Goal: Task Accomplishment & Management: Complete application form

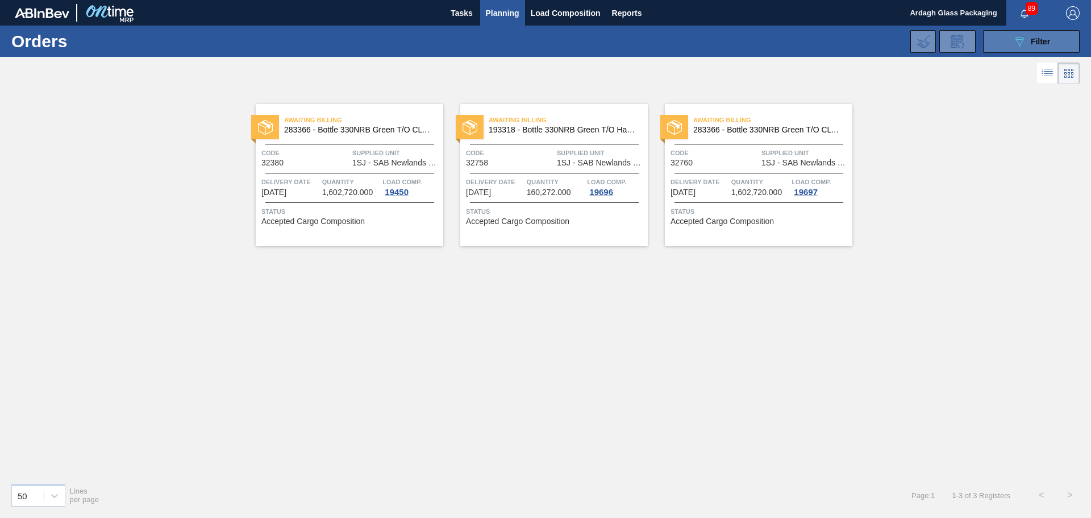
click at [1021, 39] on icon at bounding box center [1020, 42] width 9 height 10
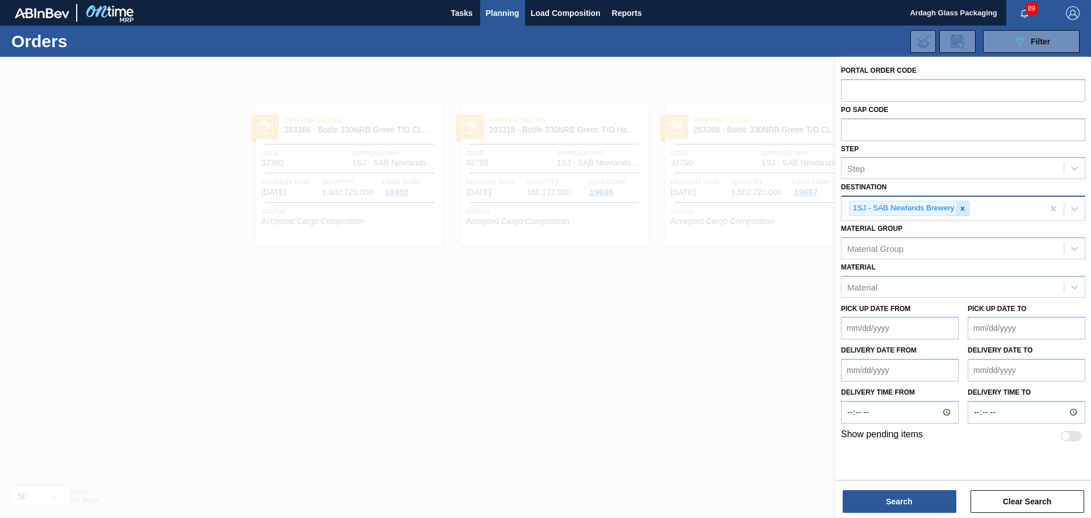
click at [963, 207] on icon at bounding box center [962, 208] width 4 height 4
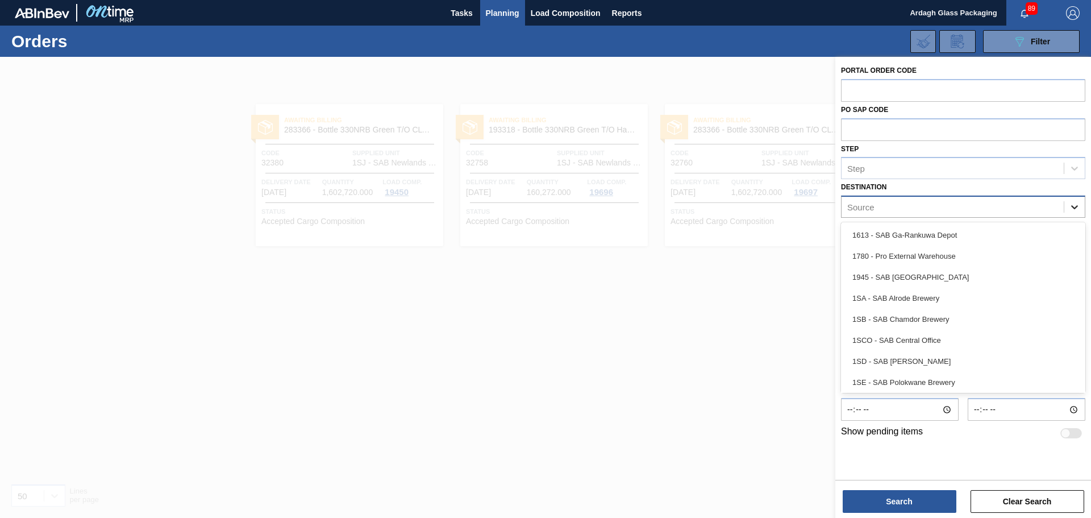
click at [1075, 207] on icon at bounding box center [1074, 206] width 11 height 11
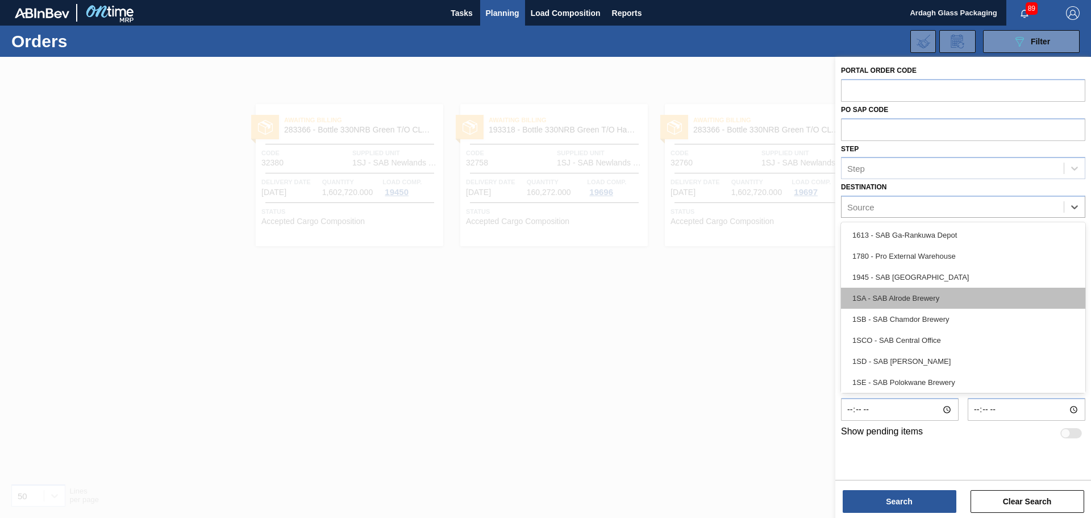
click at [923, 297] on div "1SA - SAB Alrode Brewery" at bounding box center [963, 298] width 244 height 21
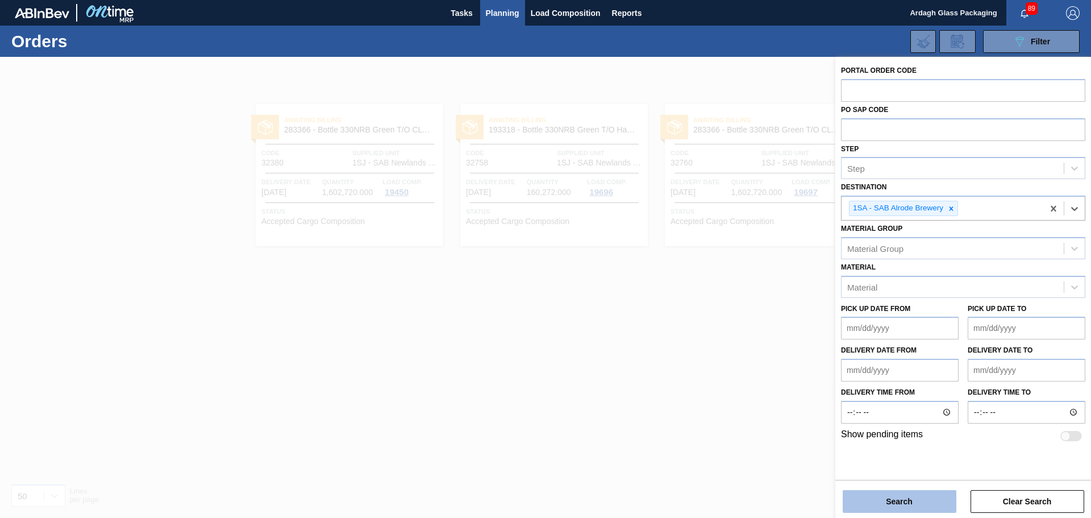
click at [909, 498] on button "Search" at bounding box center [900, 501] width 114 height 23
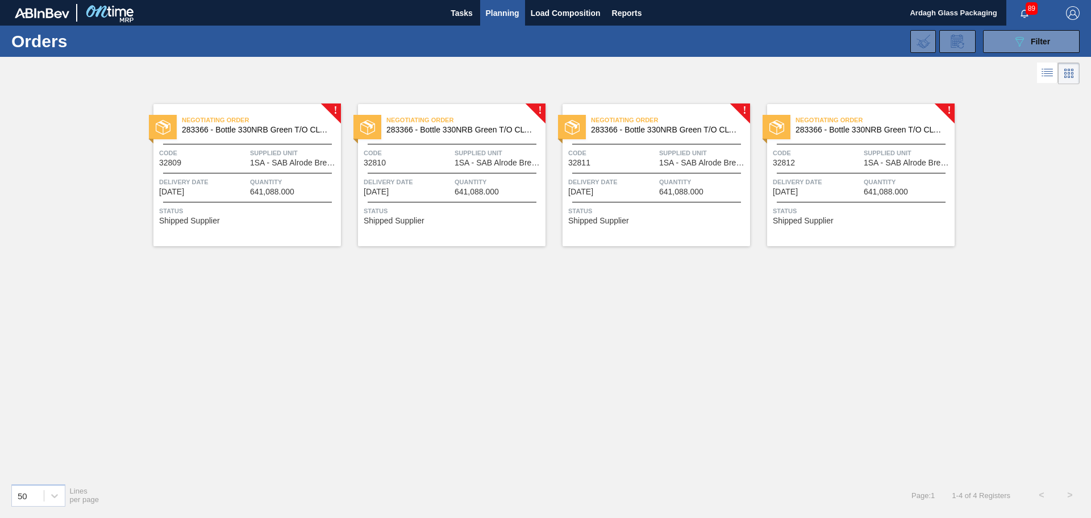
click at [286, 168] on div "Negotiating Order 283366 - Bottle 330NRB Green T/O CLT Booster Code 32809 Suppl…" at bounding box center [247, 175] width 188 height 142
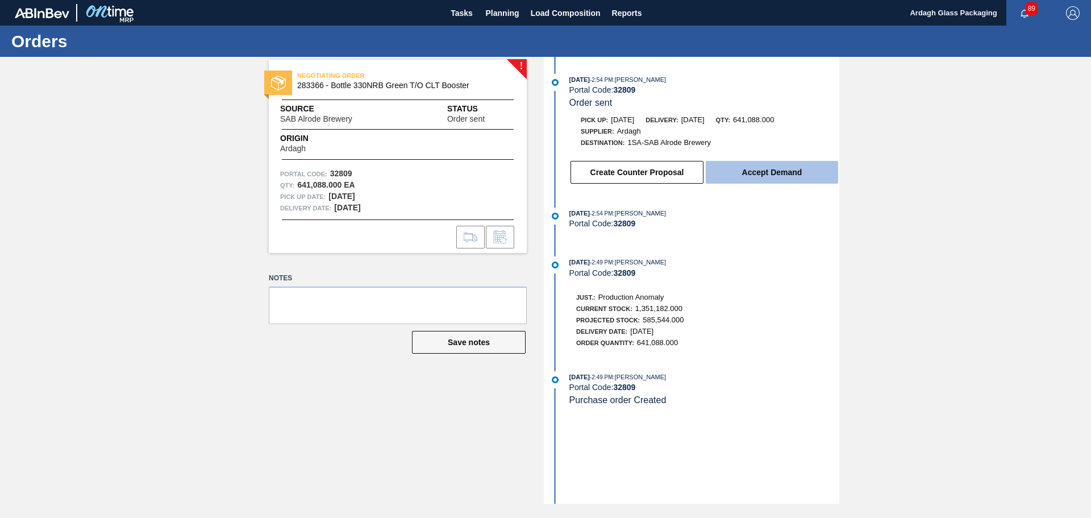
click at [783, 169] on button "Accept Demand" at bounding box center [772, 172] width 132 height 23
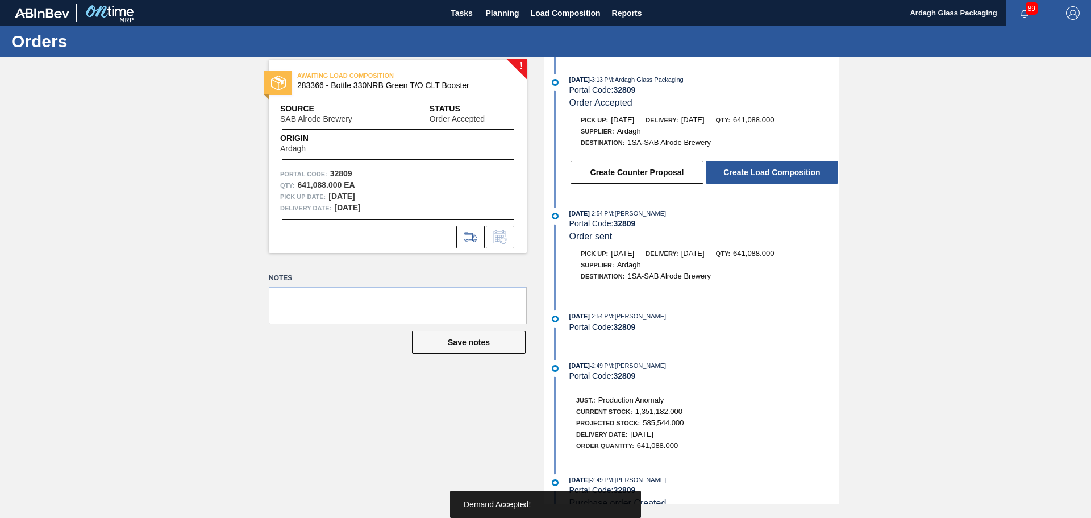
click at [783, 169] on button "Create Load Composition" at bounding box center [772, 172] width 132 height 23
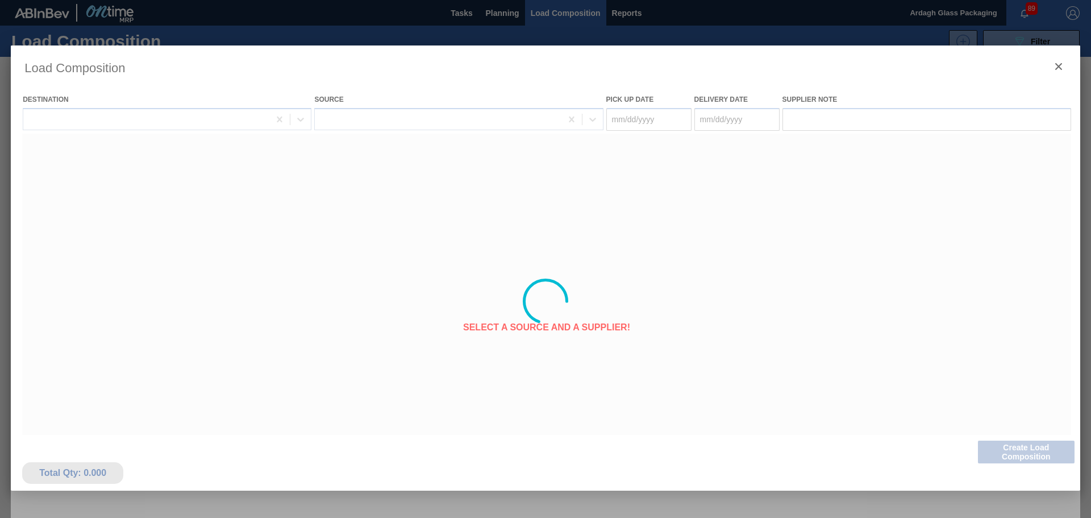
type Date "[DATE]"
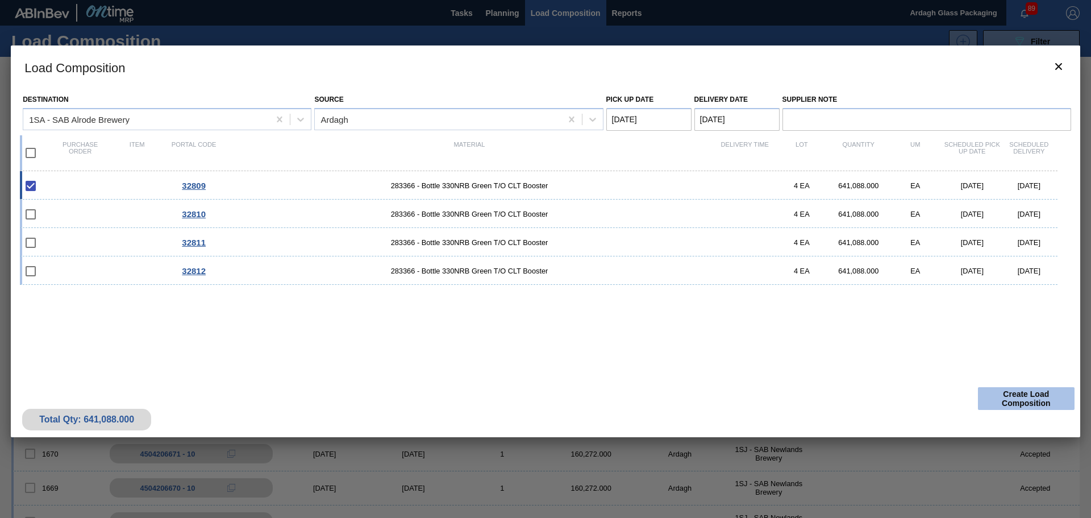
click at [1029, 398] on button "Create Load Composition" at bounding box center [1026, 398] width 97 height 23
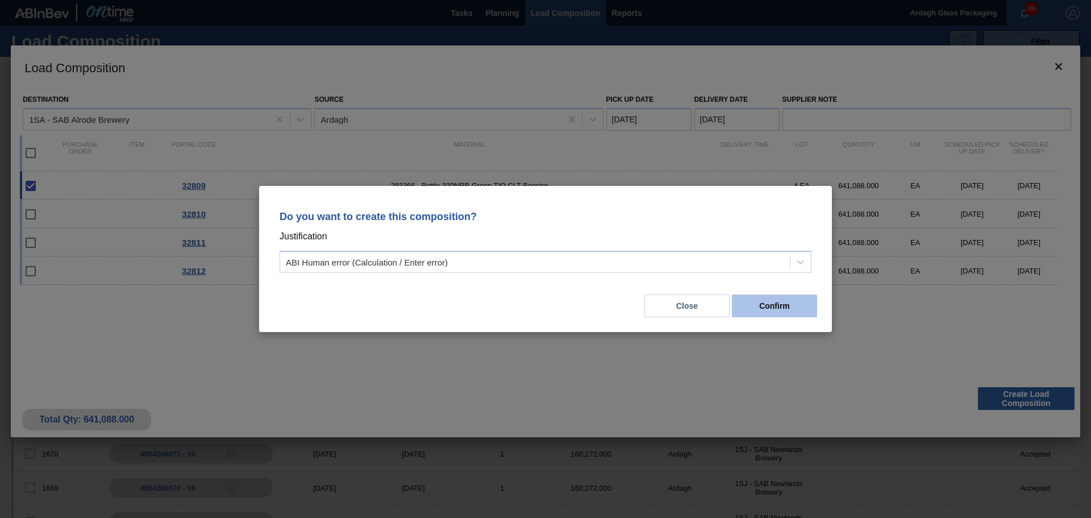
click at [773, 304] on button "Confirm" at bounding box center [774, 305] width 85 height 23
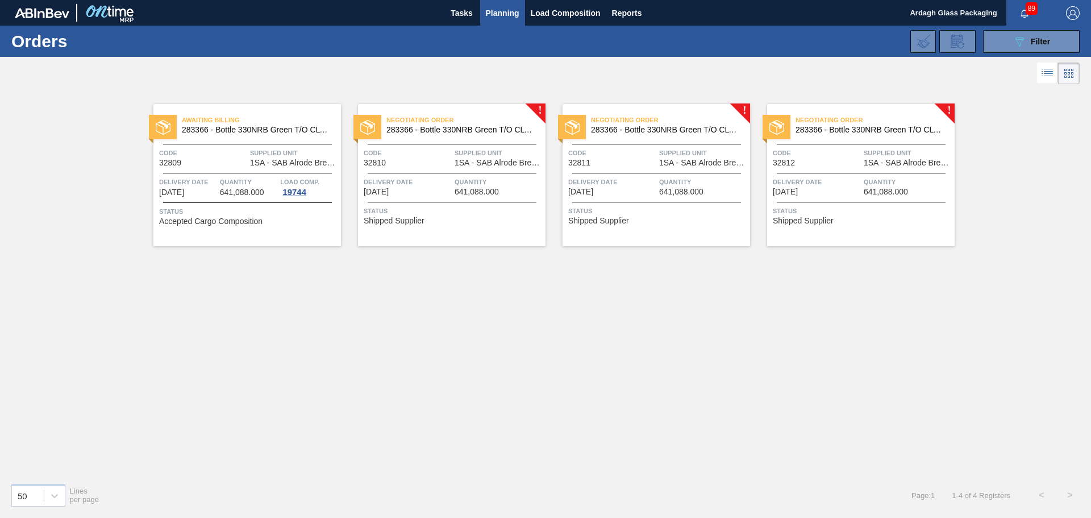
click at [425, 173] on div "Negotiating Order 283366 - Bottle 330NRB Green T/O CLT Booster Code 32810 Suppl…" at bounding box center [452, 175] width 188 height 142
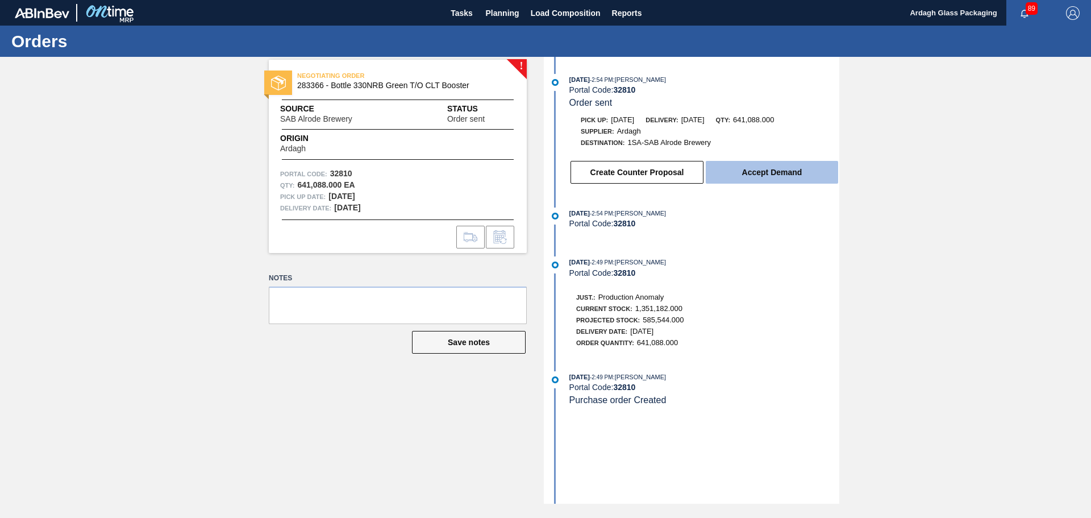
click at [766, 173] on button "Accept Demand" at bounding box center [772, 172] width 132 height 23
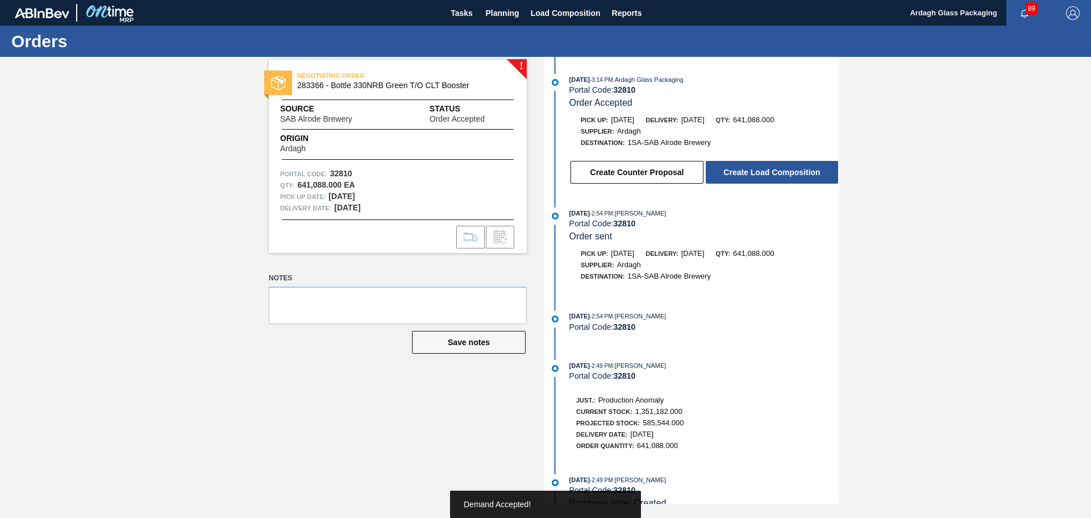
click at [766, 173] on button "Create Load Composition" at bounding box center [772, 172] width 132 height 23
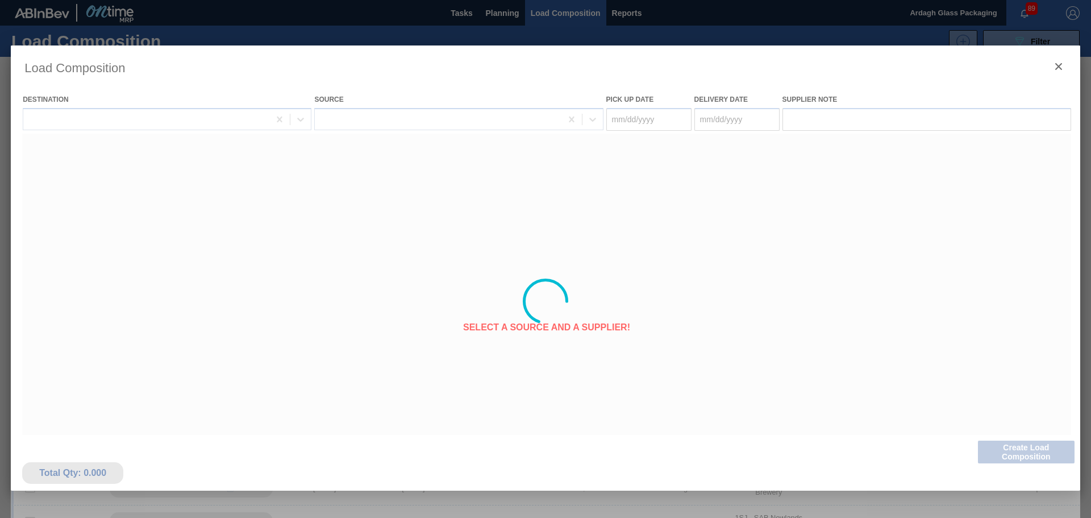
type Date "[DATE]"
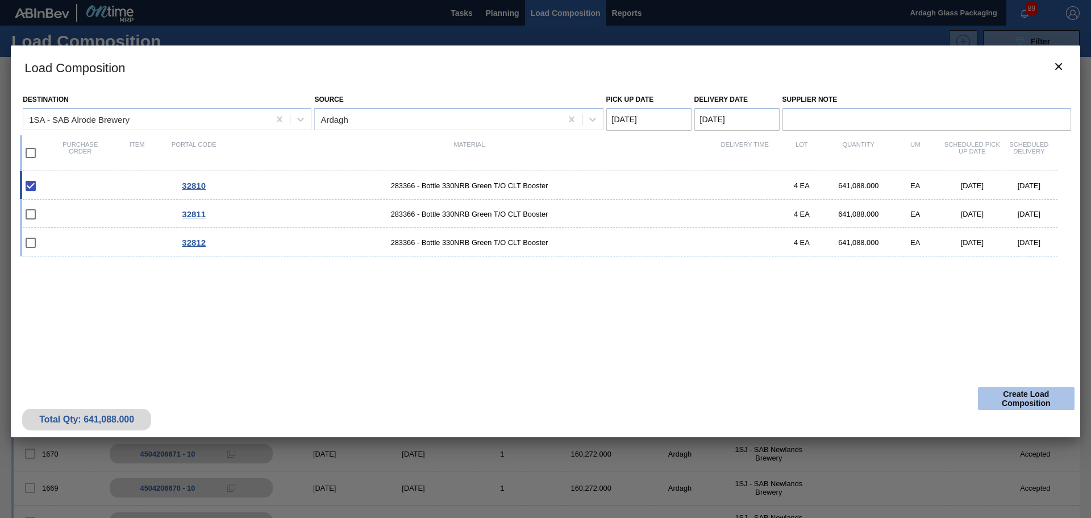
click at [1015, 392] on button "Create Load Composition" at bounding box center [1026, 398] width 97 height 23
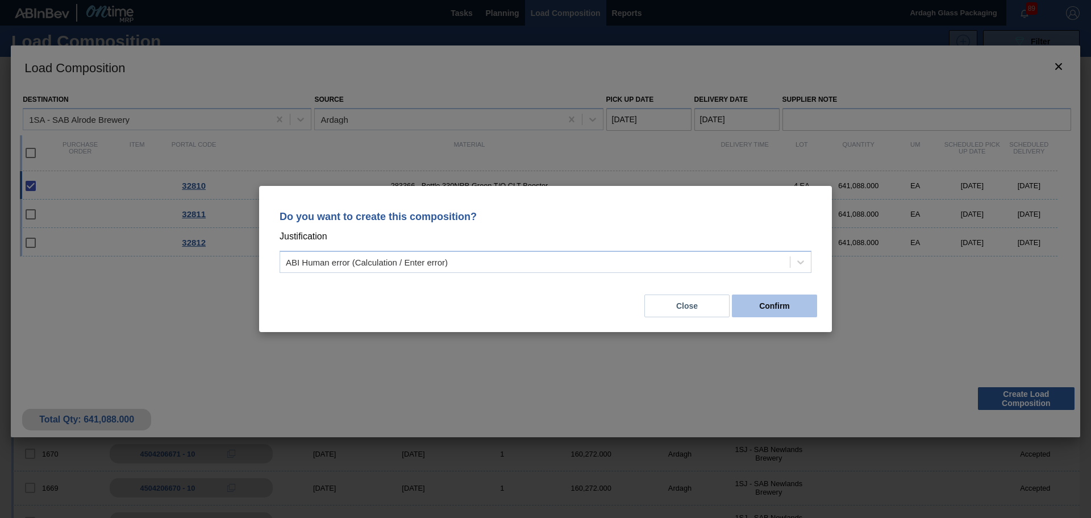
click at [790, 305] on button "Confirm" at bounding box center [774, 305] width 85 height 23
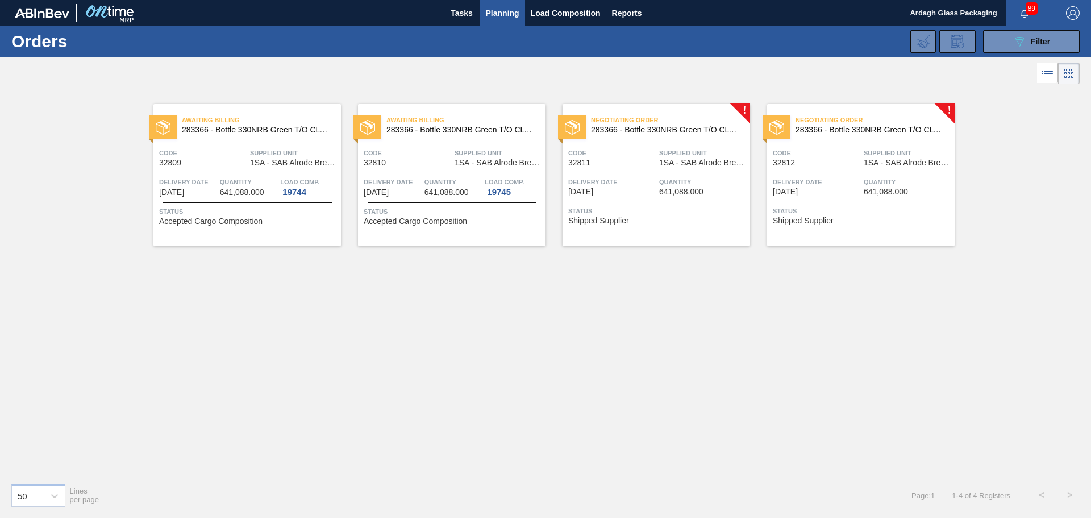
click at [723, 156] on span "Supplied Unit" at bounding box center [703, 152] width 88 height 11
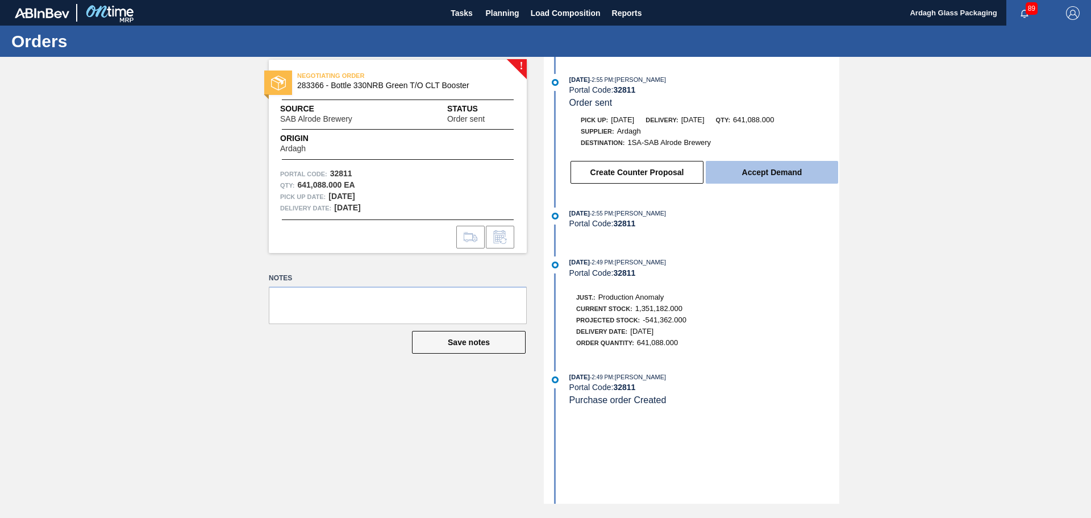
click at [778, 170] on button "Accept Demand" at bounding box center [772, 172] width 132 height 23
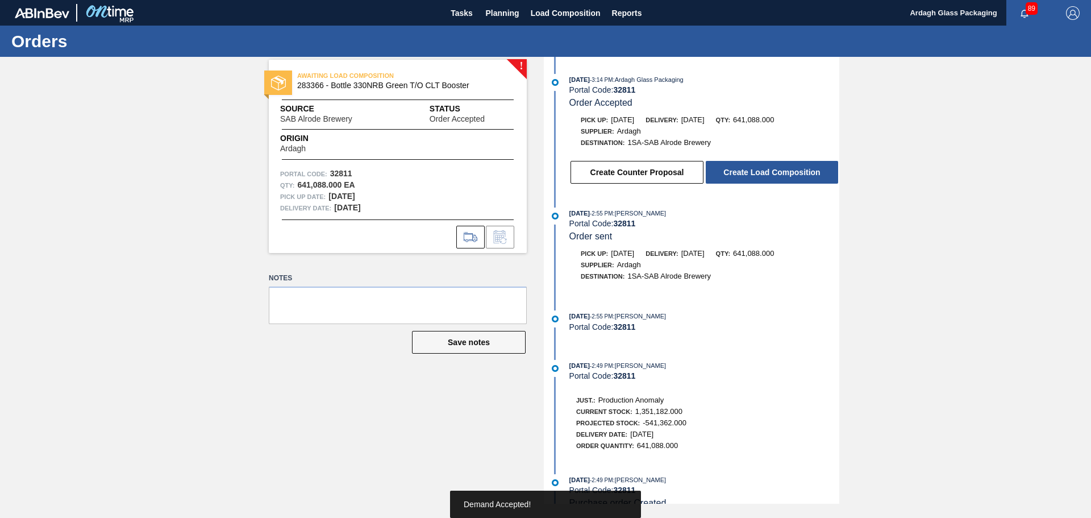
click at [778, 170] on button "Create Load Composition" at bounding box center [772, 172] width 132 height 23
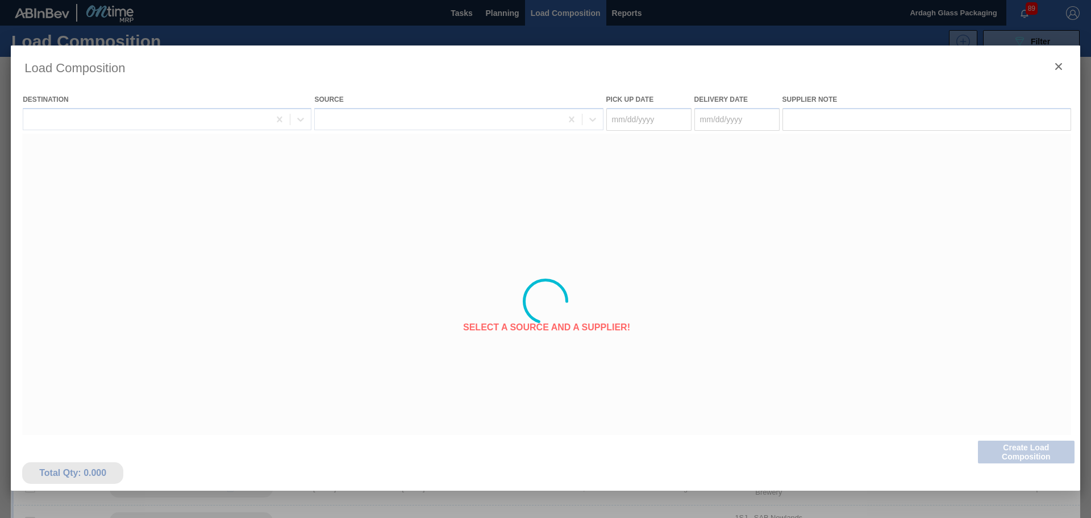
type Date "10/12/2025"
type Date "[DATE]"
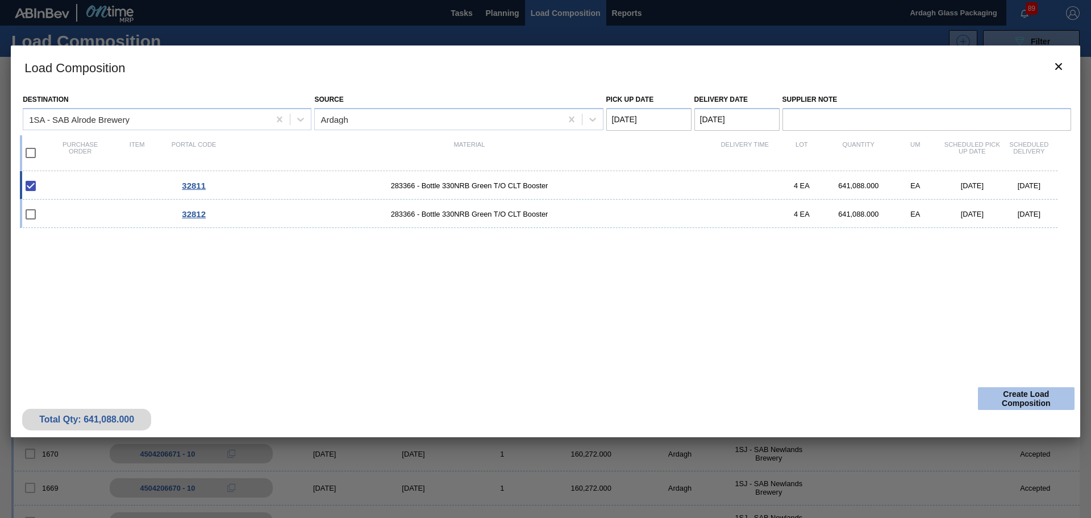
click at [1021, 396] on button "Create Load Composition" at bounding box center [1026, 398] width 97 height 23
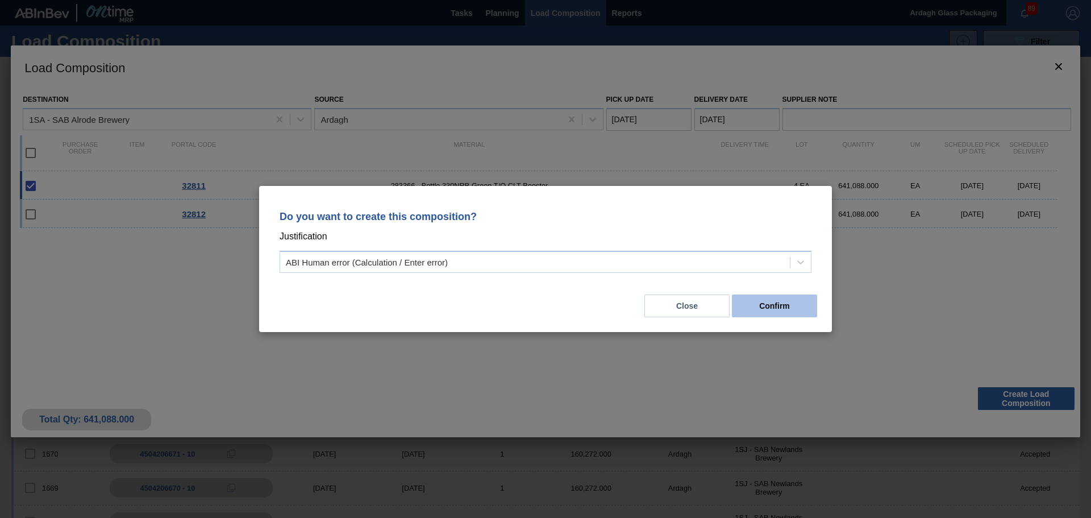
click at [790, 301] on button "Confirm" at bounding box center [774, 305] width 85 height 23
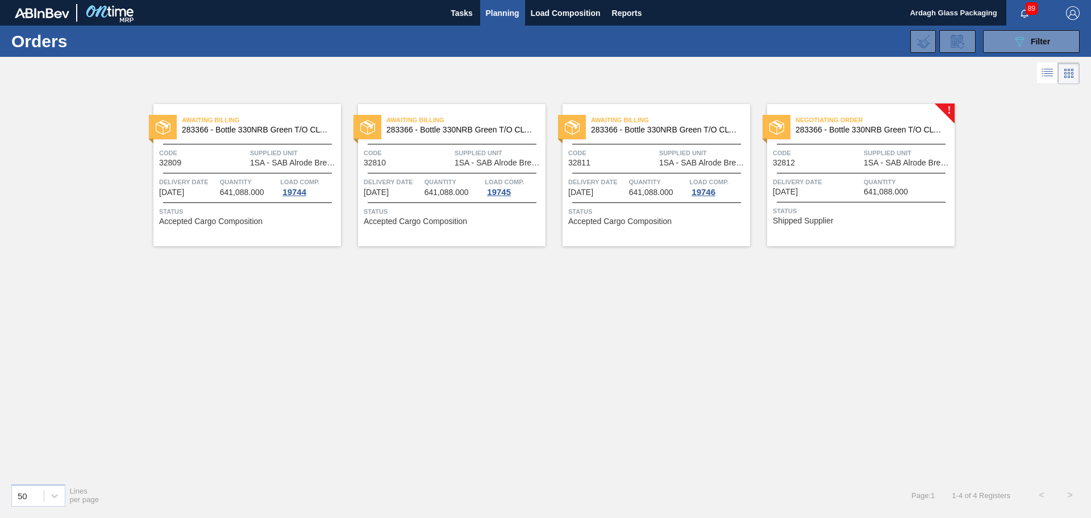
click at [889, 177] on span "Quantity" at bounding box center [908, 181] width 88 height 11
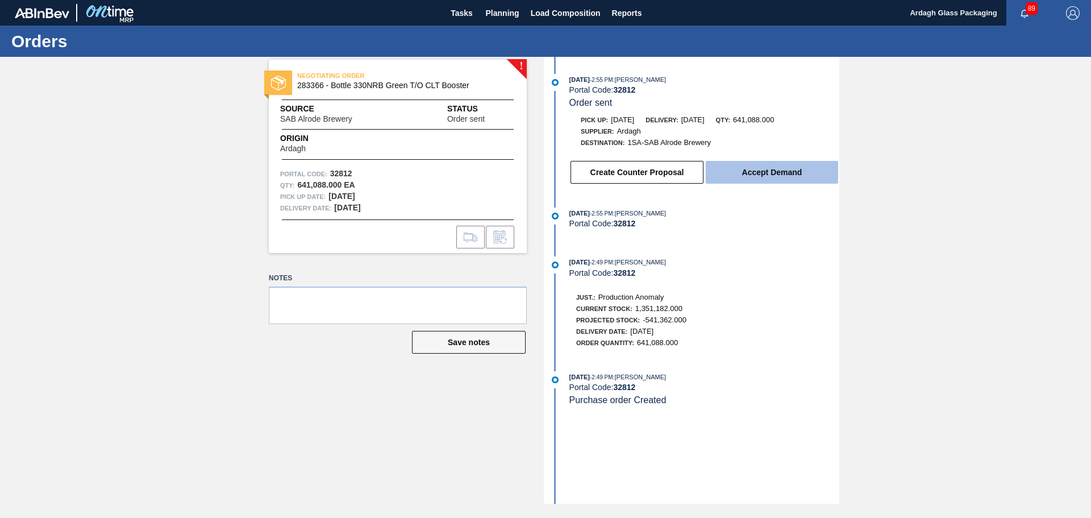
click at [797, 174] on button "Accept Demand" at bounding box center [772, 172] width 132 height 23
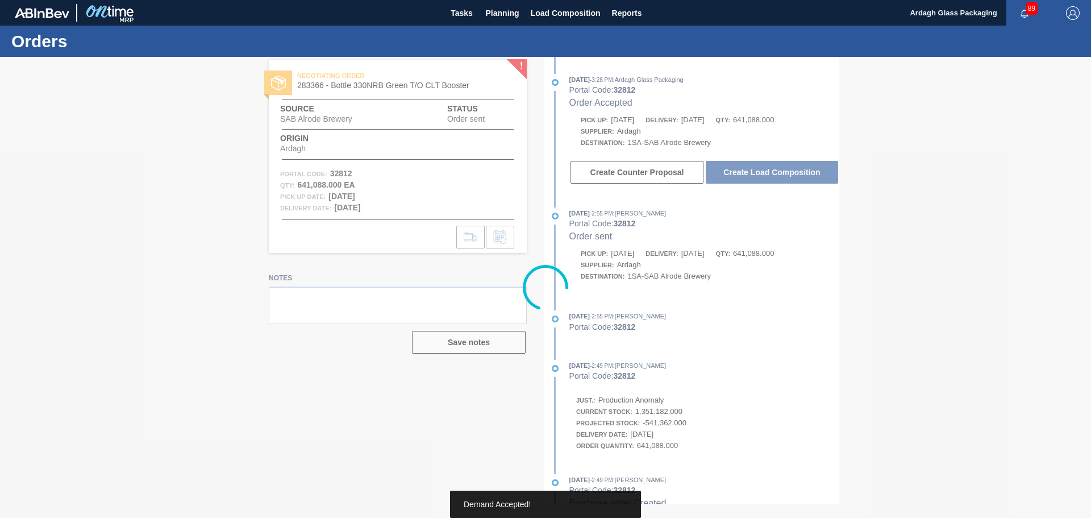
click at [797, 174] on button "Create Load Composition" at bounding box center [772, 172] width 132 height 23
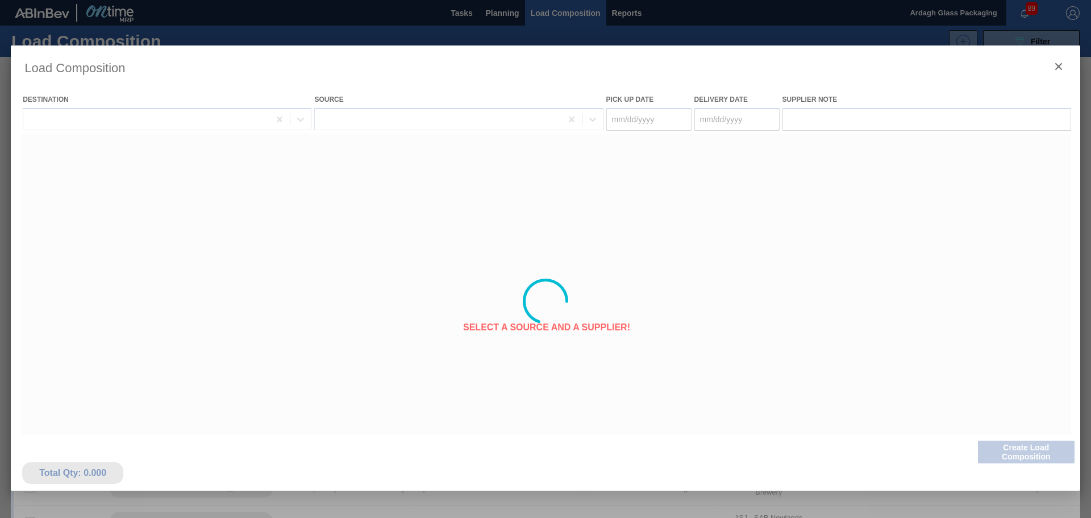
type Date "10/12/2025"
type Date "[DATE]"
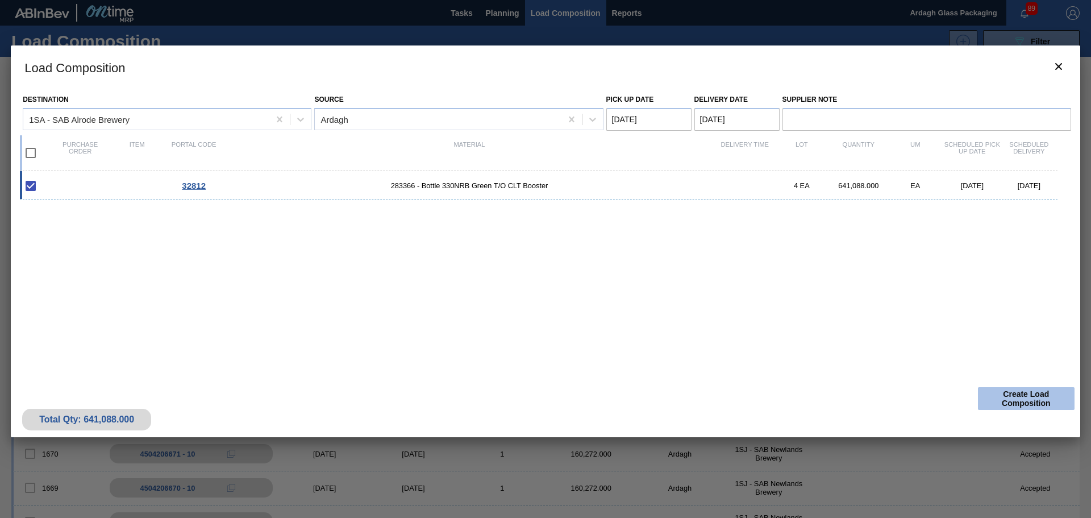
click at [1021, 392] on button "Create Load Composition" at bounding box center [1026, 398] width 97 height 23
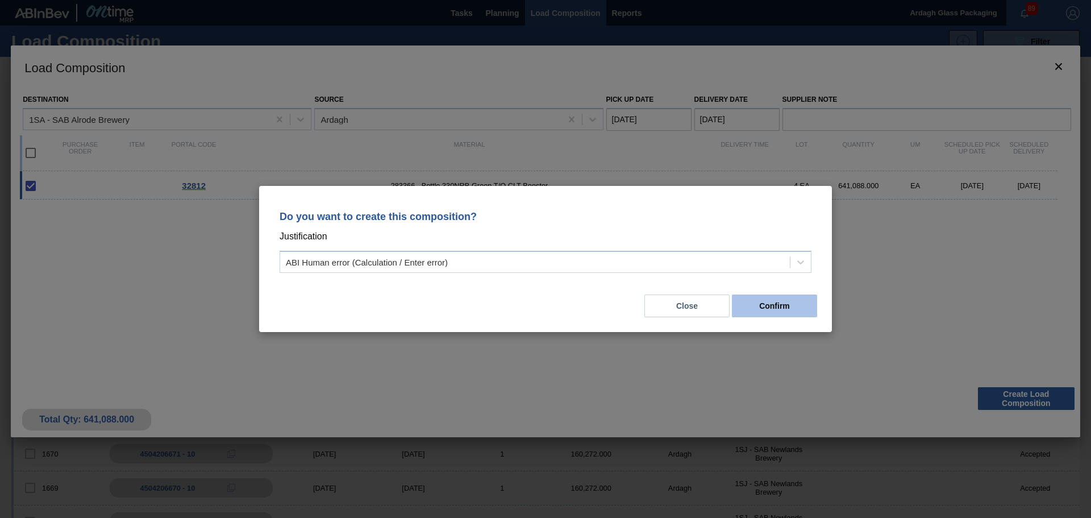
click at [800, 308] on button "Confirm" at bounding box center [774, 305] width 85 height 23
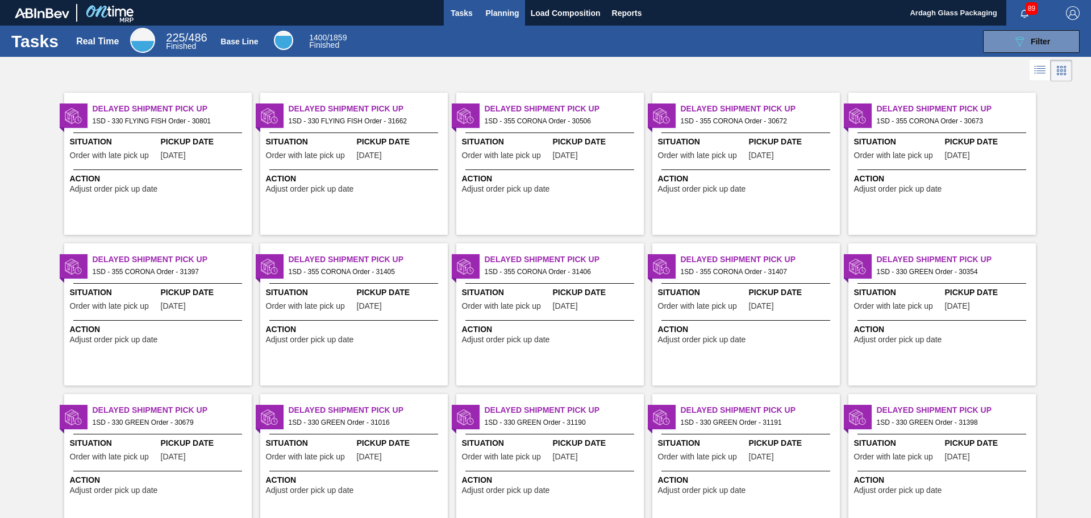
click at [495, 9] on span "Planning" at bounding box center [503, 13] width 34 height 14
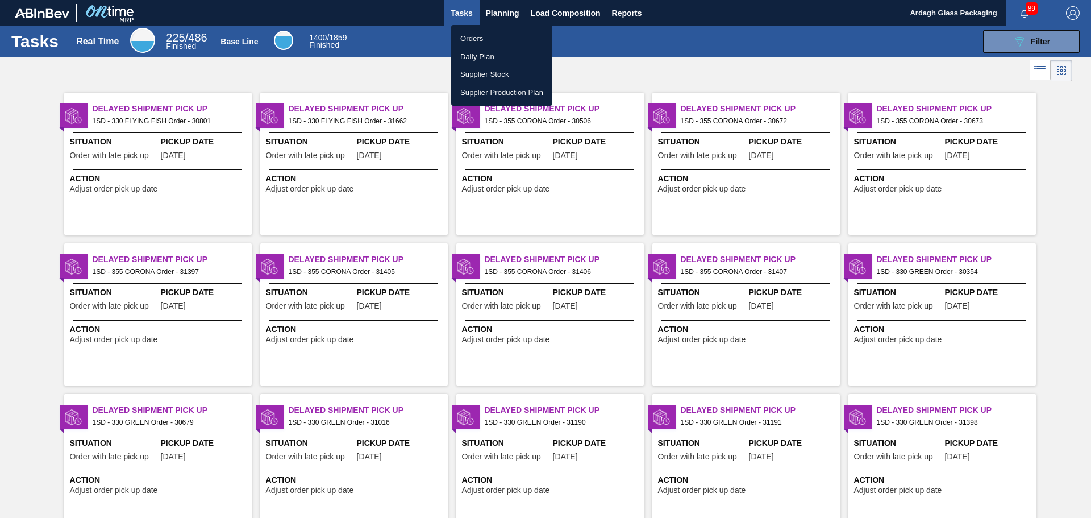
click at [484, 36] on li "Orders" at bounding box center [501, 39] width 101 height 18
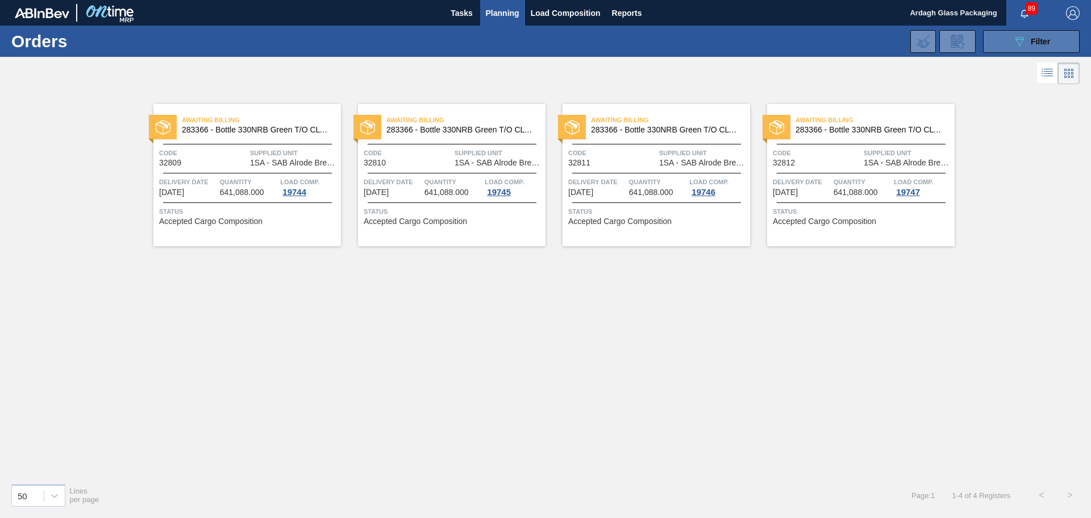
click at [1017, 40] on icon "089F7B8B-B2A5-4AFE-B5C0-19BA573D28AC" at bounding box center [1020, 42] width 14 height 14
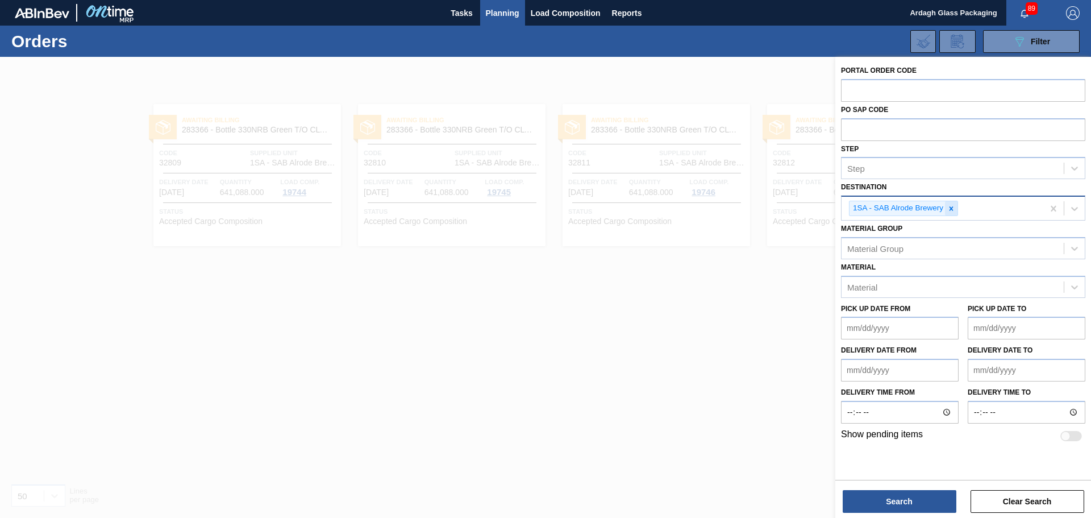
click at [951, 207] on icon at bounding box center [951, 209] width 8 height 8
click at [1075, 203] on icon at bounding box center [1074, 206] width 11 height 11
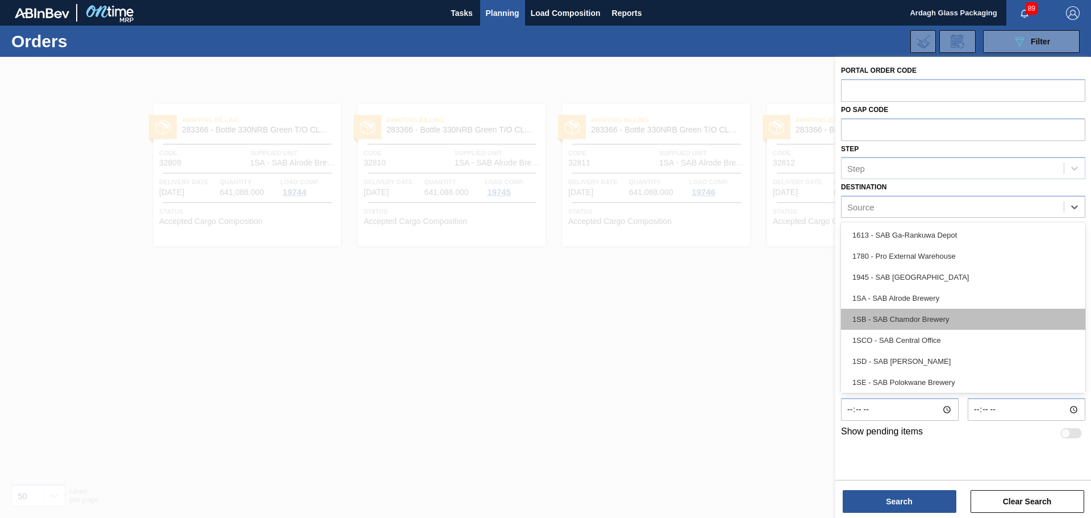
click at [959, 319] on div "1SB - SAB Chamdor Brewery" at bounding box center [963, 319] width 244 height 21
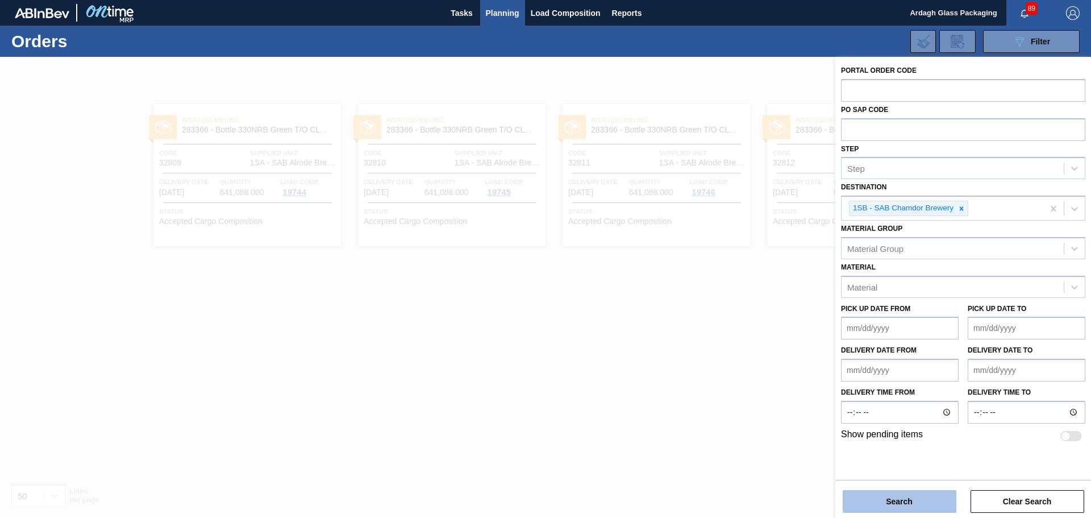
click at [887, 498] on button "Search" at bounding box center [900, 501] width 114 height 23
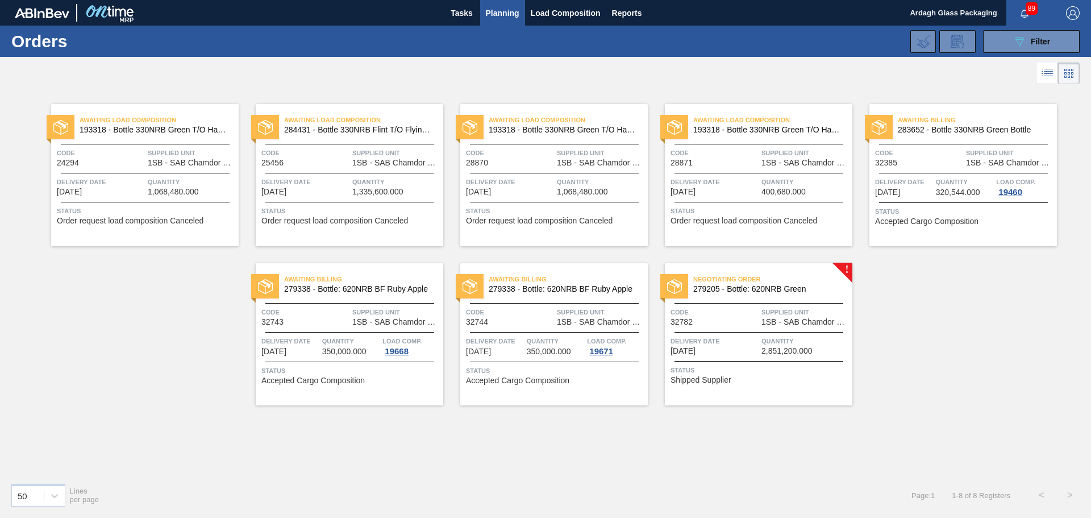
click at [763, 336] on span "Quantity" at bounding box center [805, 340] width 88 height 11
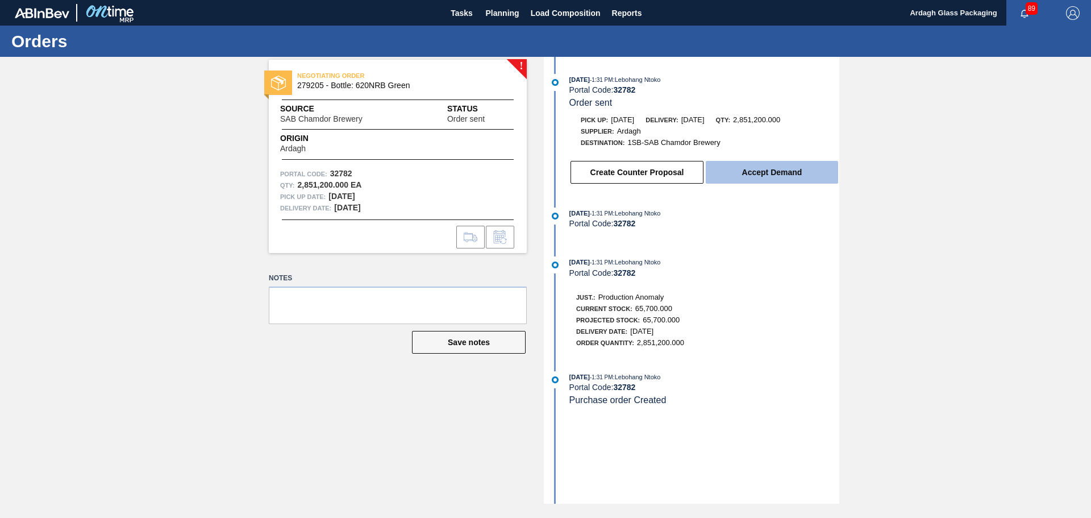
click at [760, 170] on button "Accept Demand" at bounding box center [772, 172] width 132 height 23
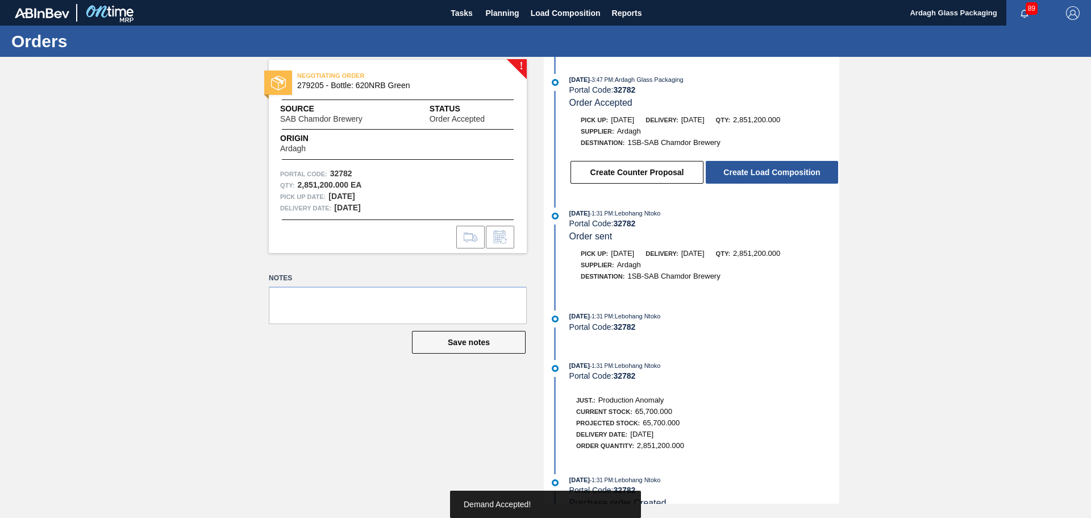
click at [760, 170] on button "Create Load Composition" at bounding box center [772, 172] width 132 height 23
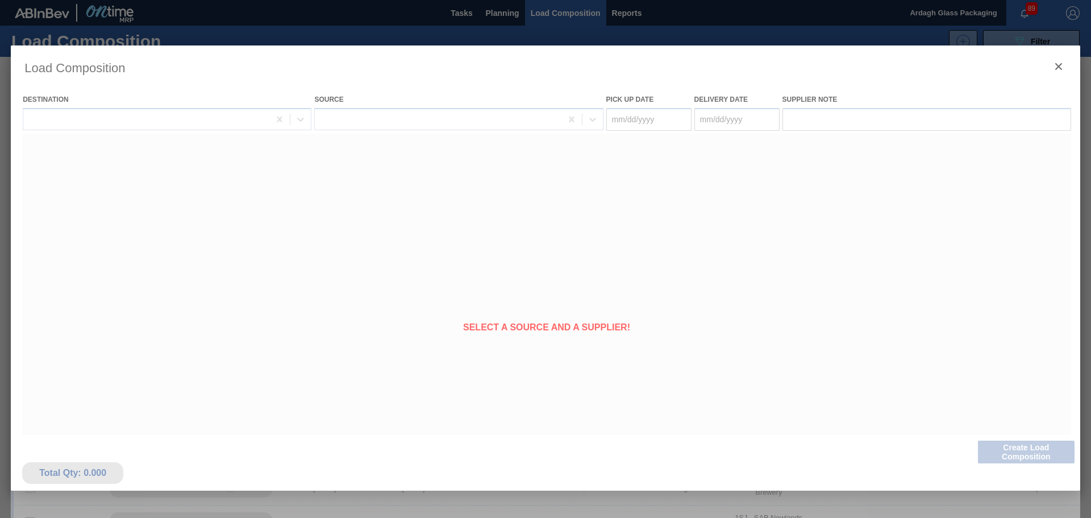
type Date "[DATE]"
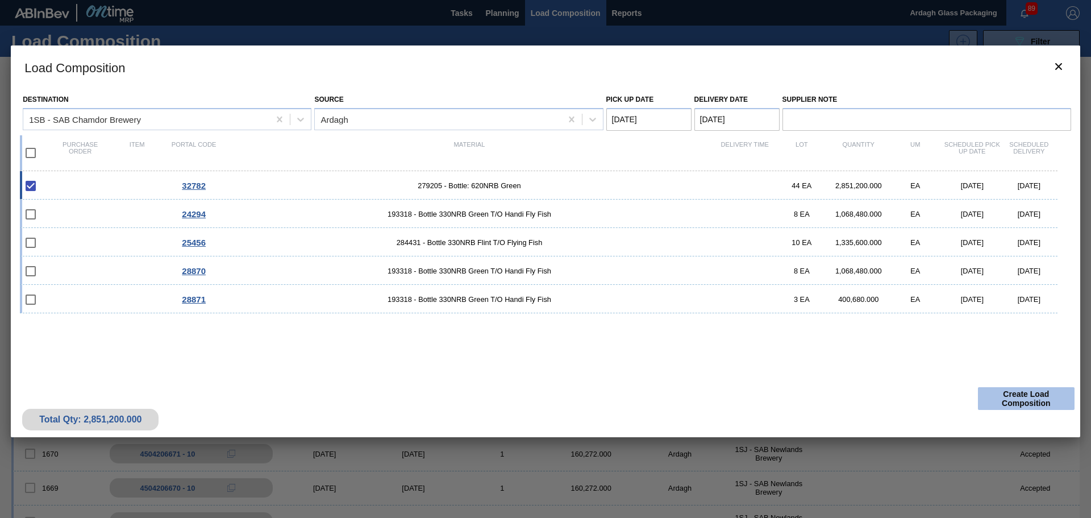
click at [1023, 394] on button "Create Load Composition" at bounding box center [1026, 398] width 97 height 23
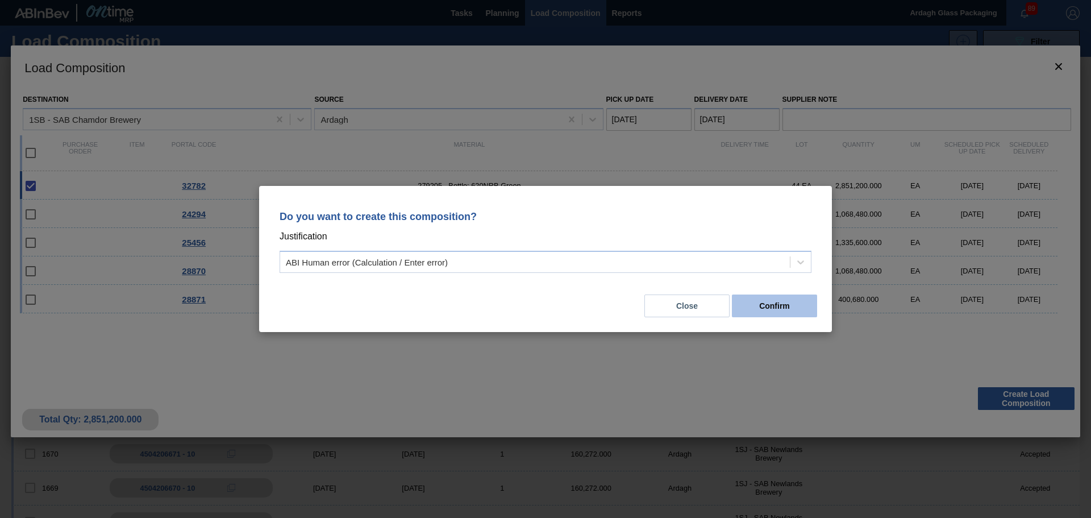
click at [785, 302] on button "Confirm" at bounding box center [774, 305] width 85 height 23
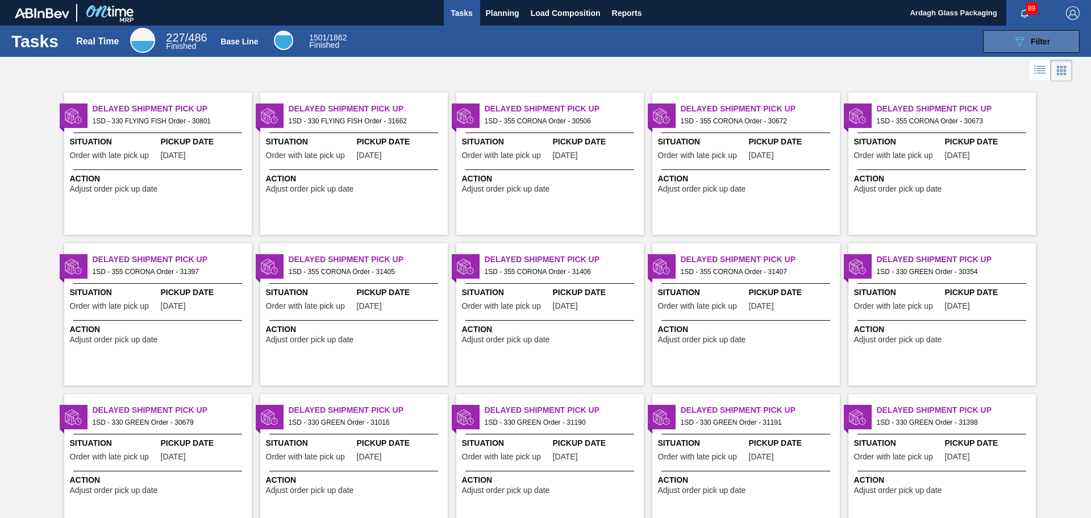
click at [1014, 41] on icon "089F7B8B-B2A5-4AFE-B5C0-19BA573D28AC" at bounding box center [1020, 42] width 14 height 14
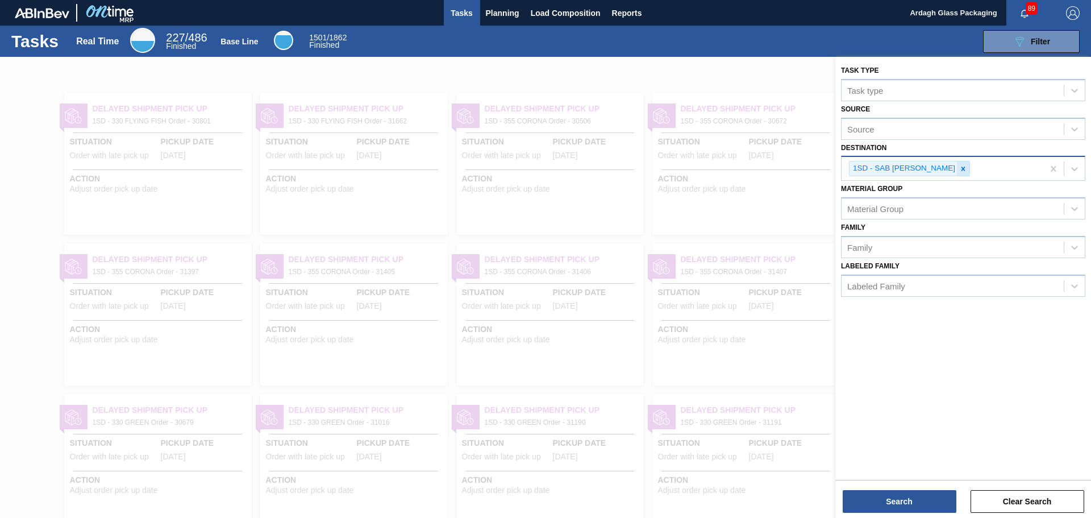
click at [959, 168] on icon at bounding box center [963, 169] width 8 height 8
click at [1077, 160] on div at bounding box center [1074, 167] width 20 height 20
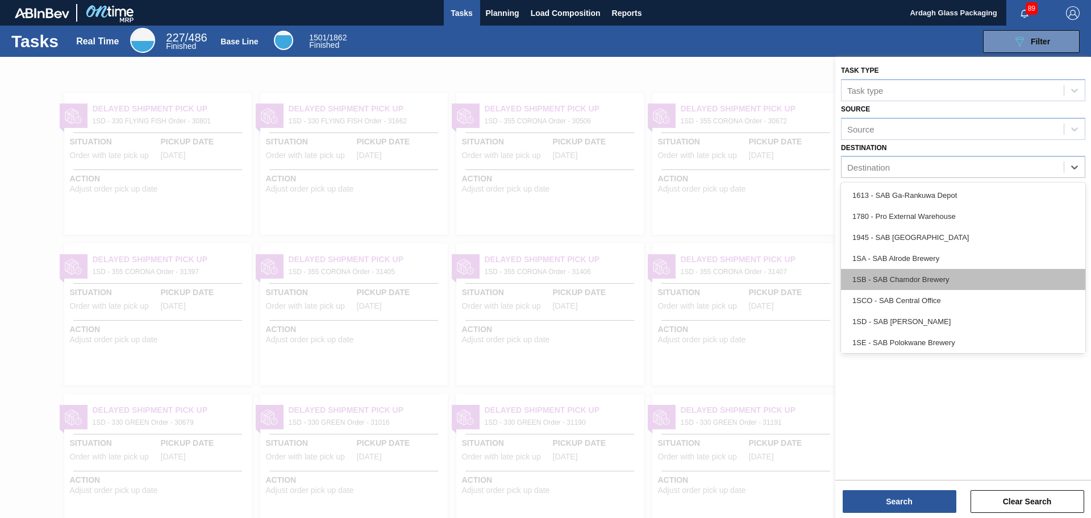
click at [939, 276] on div "1SB - SAB Chamdor Brewery" at bounding box center [963, 279] width 244 height 21
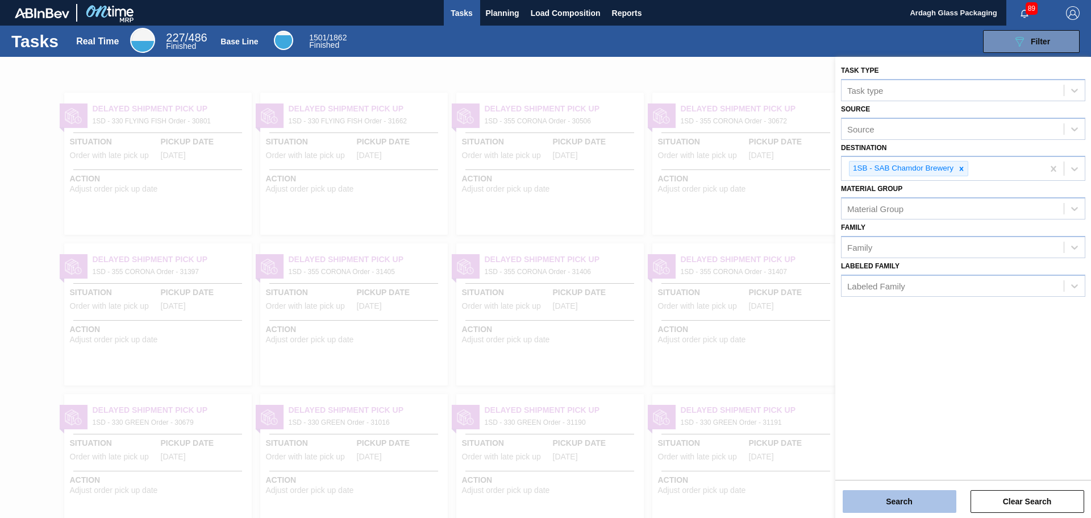
click at [890, 501] on button "Search" at bounding box center [900, 501] width 114 height 23
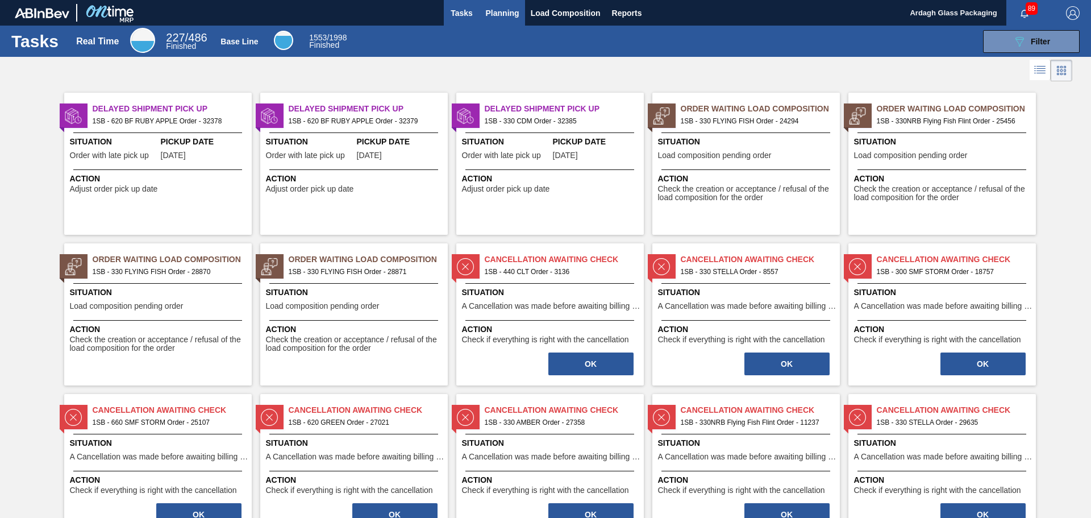
click at [496, 16] on span "Planning" at bounding box center [503, 13] width 34 height 14
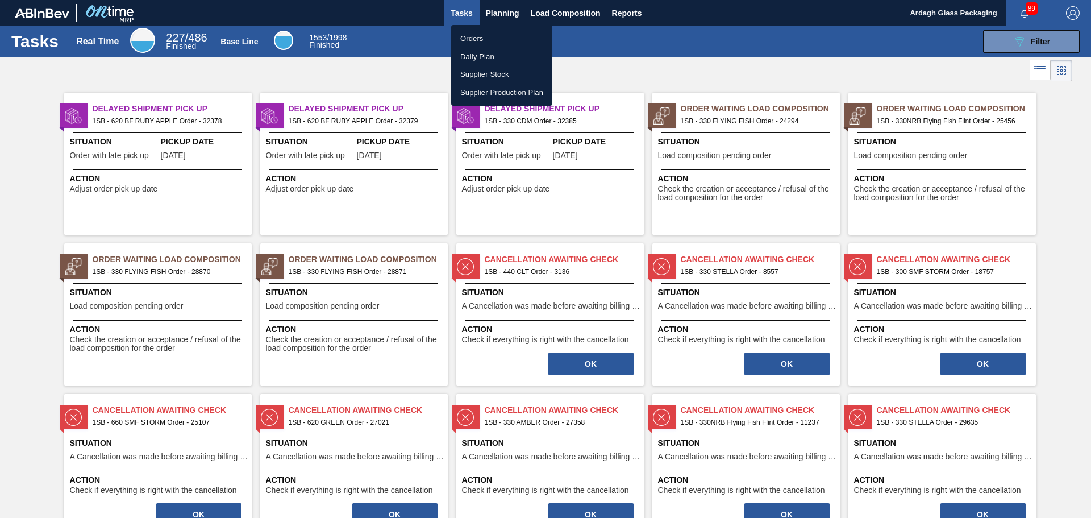
click at [497, 37] on li "Orders" at bounding box center [501, 39] width 101 height 18
